Goal: Task Accomplishment & Management: Complete application form

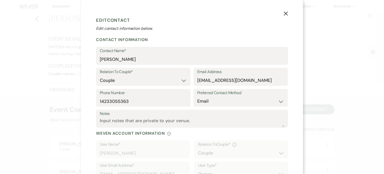
select select "1"
select select "email"
click at [284, 14] on use "button" at bounding box center [286, 14] width 4 height 4
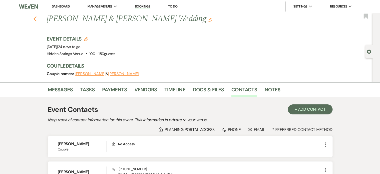
click at [36, 20] on icon "Previous" at bounding box center [35, 19] width 4 height 6
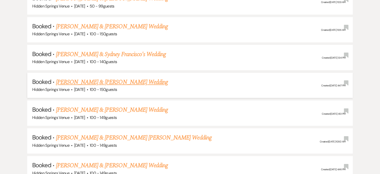
scroll to position [462, 0]
click at [94, 133] on link "[PERSON_NAME] & [PERSON_NAME] [PERSON_NAME] Wedding" at bounding box center [134, 137] width 156 height 9
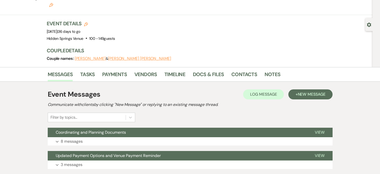
scroll to position [40, 0]
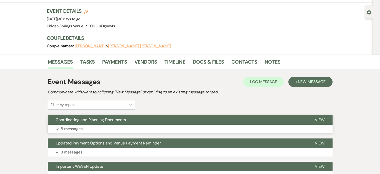
click at [74, 126] on p "8 messages" at bounding box center [72, 129] width 22 height 7
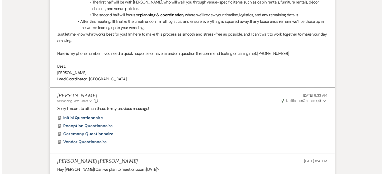
scroll to position [301, 0]
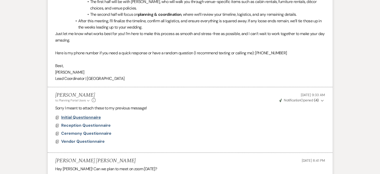
click at [79, 115] on span "Initial Questionnaire" at bounding box center [81, 117] width 40 height 5
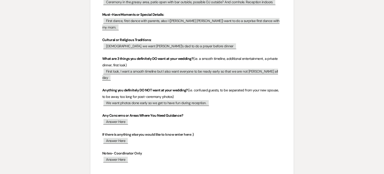
scroll to position [299, 0]
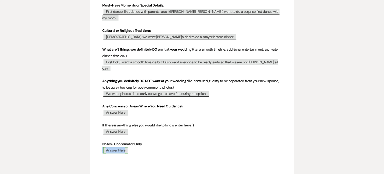
click at [124, 147] on span "Answer Here" at bounding box center [115, 150] width 25 height 7
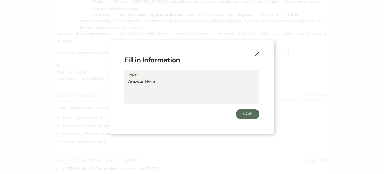
drag, startPoint x: 161, startPoint y: 81, endPoint x: 107, endPoint y: 75, distance: 54.5
click at [107, 75] on div "X Fill in Information Type Answer Here Save" at bounding box center [192, 87] width 384 height 174
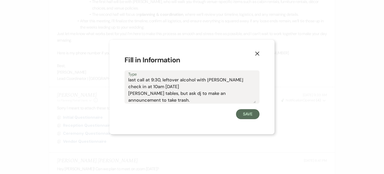
scroll to position [103, 0]
click at [206, 127] on div "X Fill in Information Type Rehearsal and dinner [DATE] 530 rehearsal and dinner…" at bounding box center [192, 87] width 165 height 94
click at [138, 99] on textarea "Rehearsal and dinner [DATE] 530 rehearsal and dinner at 6:00 5pm ceremony 9:45 …" at bounding box center [192, 90] width 128 height 25
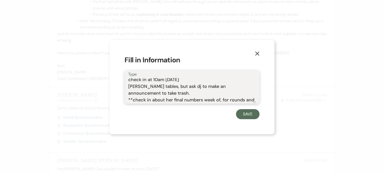
scroll to position [110, 0]
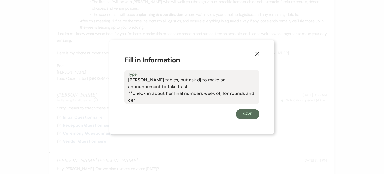
drag, startPoint x: 257, startPoint y: 105, endPoint x: 272, endPoint y: 151, distance: 48.6
click at [272, 151] on div "X Fill in Information Type Rehearsal and dinner [DATE] 530 rehearsal and dinner…" at bounding box center [192, 87] width 384 height 174
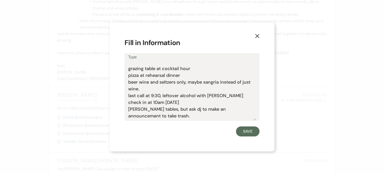
scroll to position [62, 0]
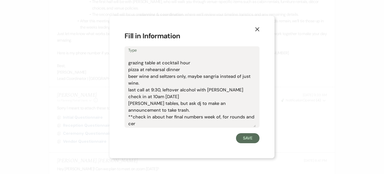
drag, startPoint x: 254, startPoint y: 101, endPoint x: 258, endPoint y: 150, distance: 48.7
click at [258, 150] on div "X Fill in Information Type Rehearsal and dinner [DATE] 530 rehearsal and dinner…" at bounding box center [192, 87] width 165 height 143
click at [170, 123] on textarea "Rehearsal and dinner [DATE] 530 rehearsal and dinner at 6:00 5pm ceremony 9:45 …" at bounding box center [192, 90] width 128 height 73
type textarea "Rehearsal and dinner [DATE] 530 rehearsal and dinner at 6:00 5pm ceremony 9:45 …"
click at [244, 143] on button "Save" at bounding box center [248, 138] width 24 height 10
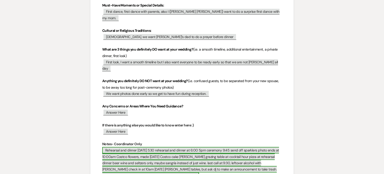
scroll to position [325, 0]
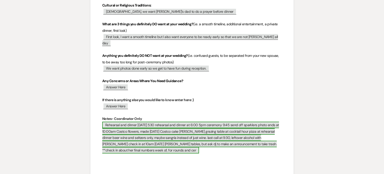
click at [153, 130] on span "Rehearsal and dinner [DATE] 530 rehearsal and dinner at 6:00 5pm ceremony 9:45 …" at bounding box center [190, 138] width 177 height 32
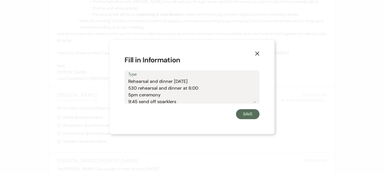
click at [258, 51] on icon "X" at bounding box center [257, 53] width 5 height 5
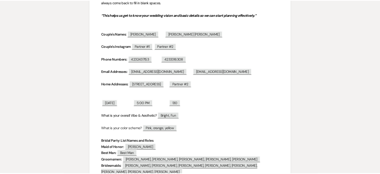
scroll to position [0, 0]
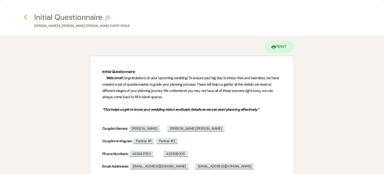
click at [27, 18] on icon "Previous" at bounding box center [26, 17] width 4 height 6
